Goal: Transaction & Acquisition: Obtain resource

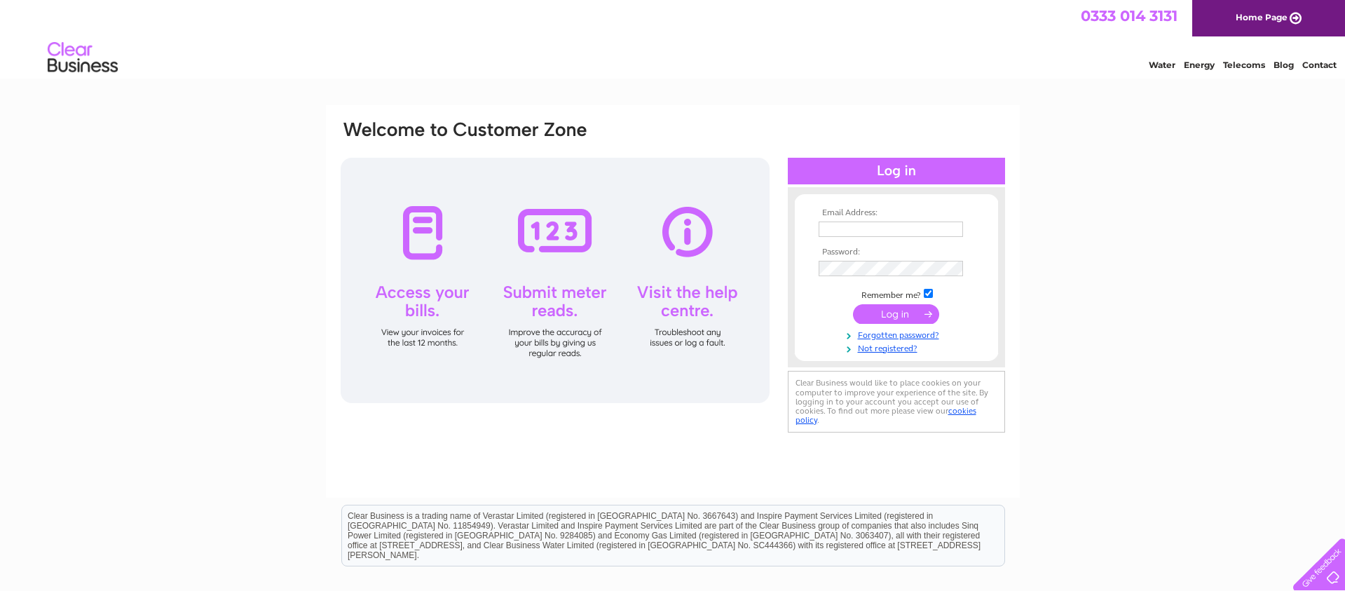
type input "sales@jukestimbersolutions.co.uk"
click at [917, 317] on input "submit" at bounding box center [896, 314] width 86 height 20
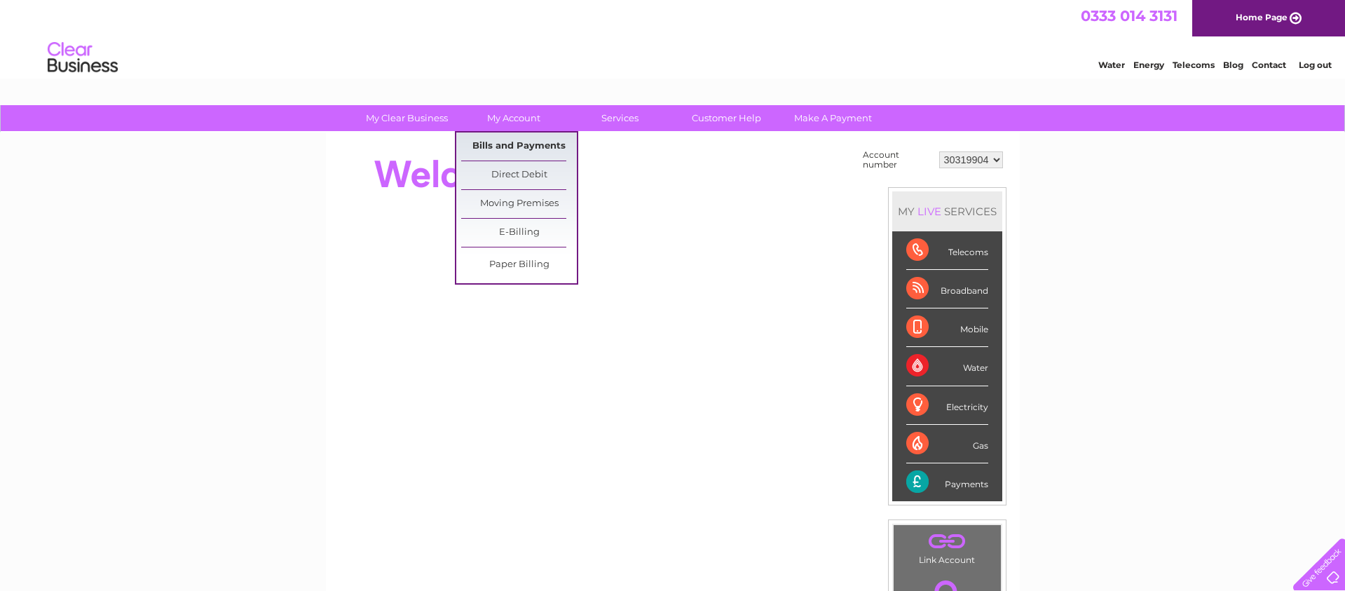
click at [510, 143] on link "Bills and Payments" at bounding box center [519, 146] width 116 height 28
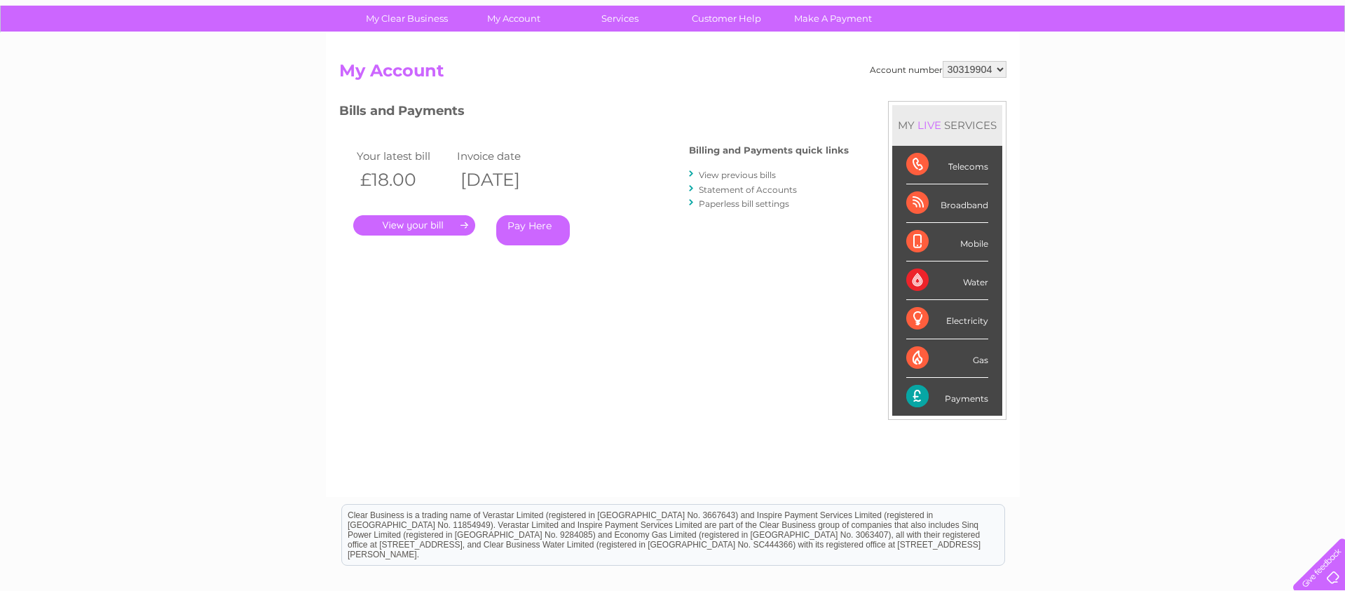
scroll to position [103, 0]
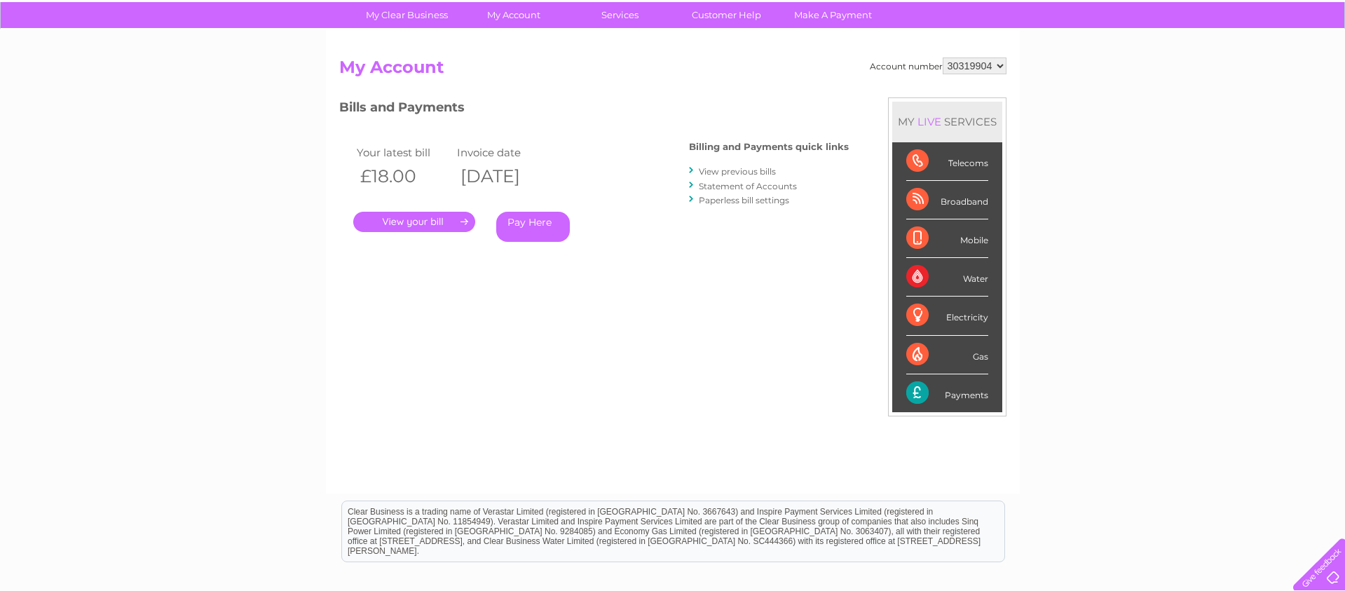
click at [424, 224] on link "." at bounding box center [414, 222] width 122 height 20
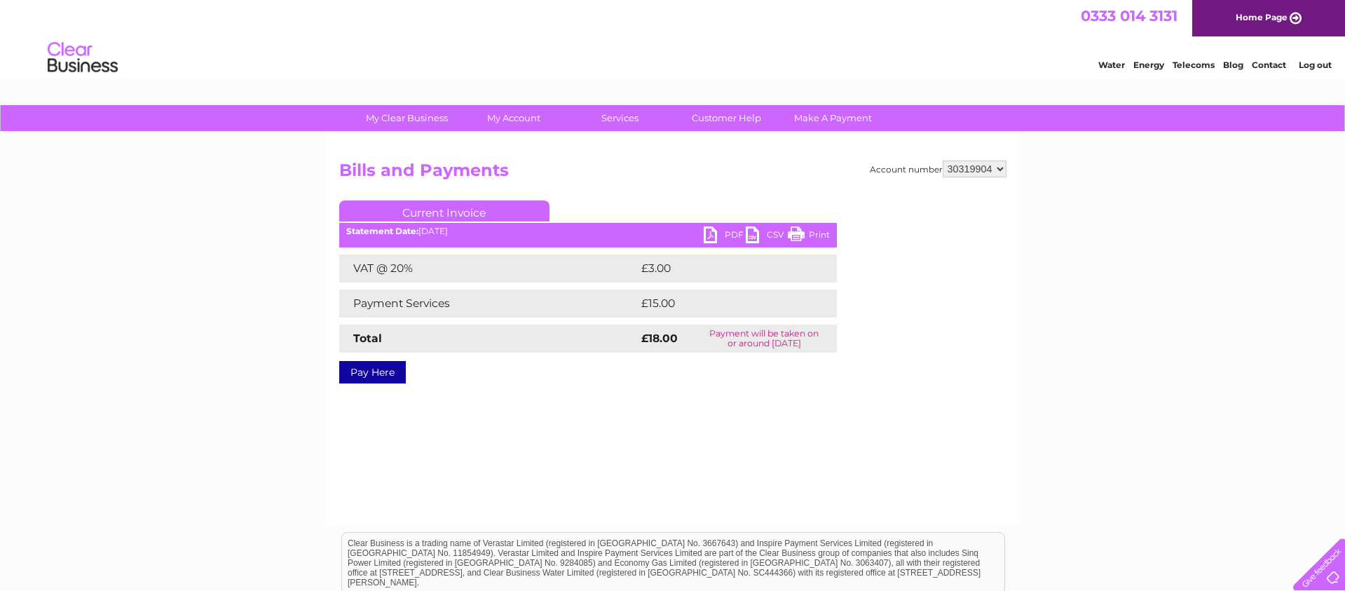
click at [724, 233] on link "PDF" at bounding box center [725, 236] width 42 height 20
click at [1311, 62] on link "Log out" at bounding box center [1315, 65] width 33 height 11
